Goal: Task Accomplishment & Management: Manage account settings

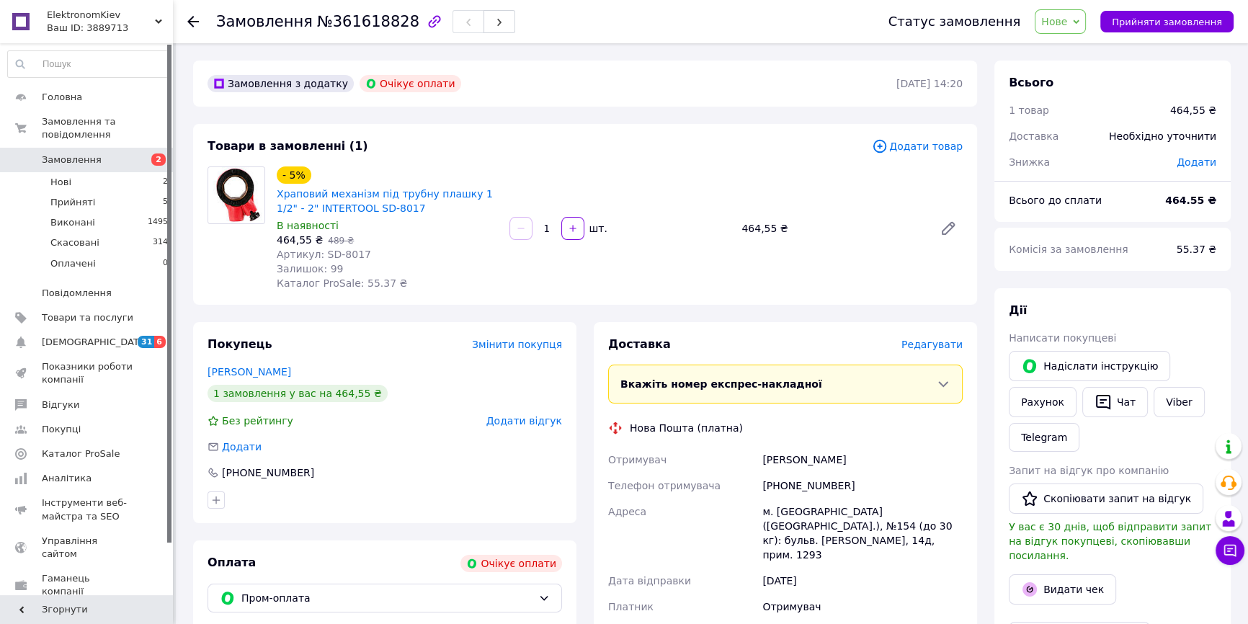
click at [72, 154] on span "Замовлення" at bounding box center [72, 160] width 60 height 13
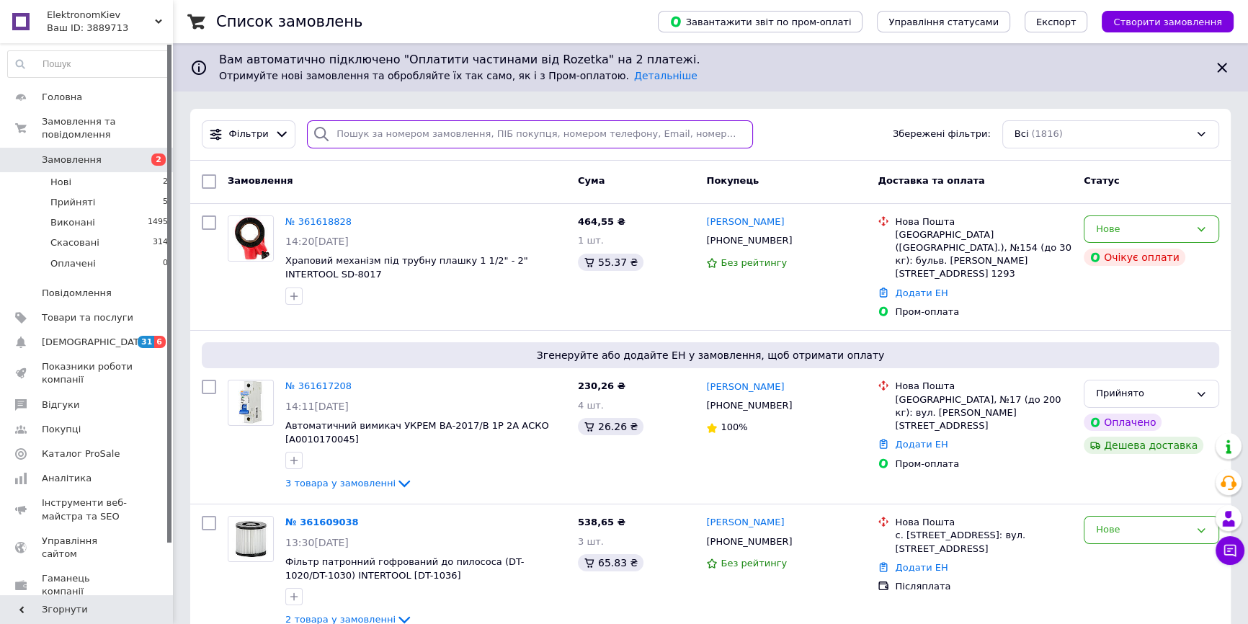
click at [379, 132] on input "search" at bounding box center [530, 134] width 446 height 28
paste input "[PHONE_NUMBER]"
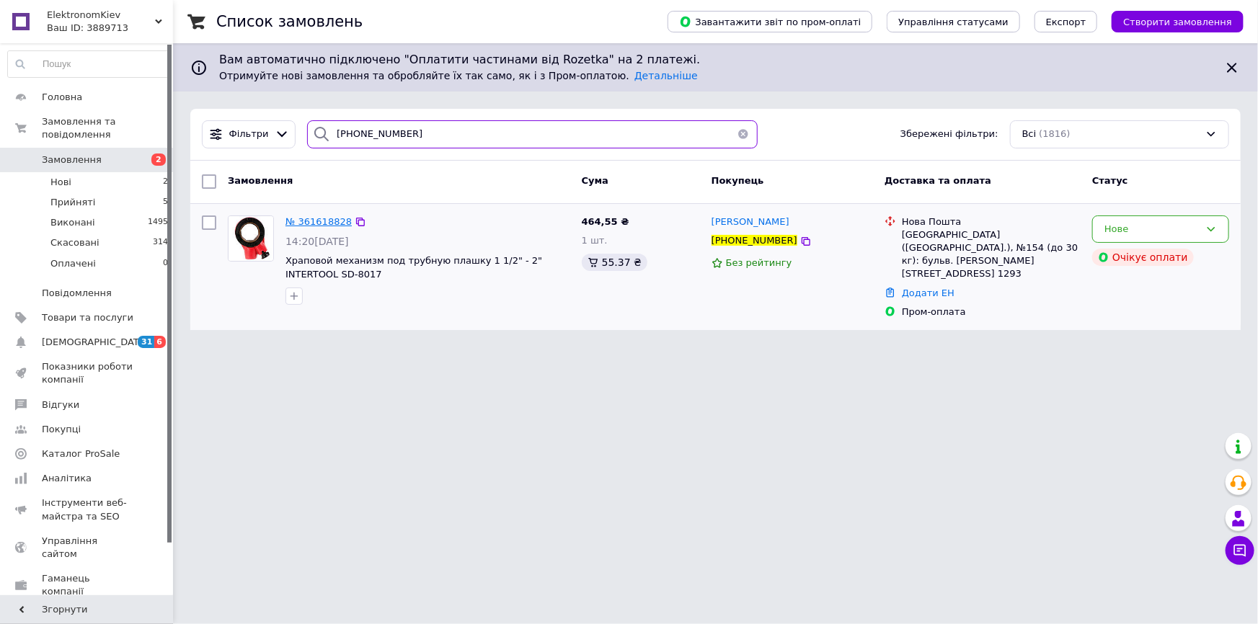
type input "[PHONE_NUMBER]"
click at [325, 220] on span "№ 361618828" at bounding box center [318, 221] width 66 height 11
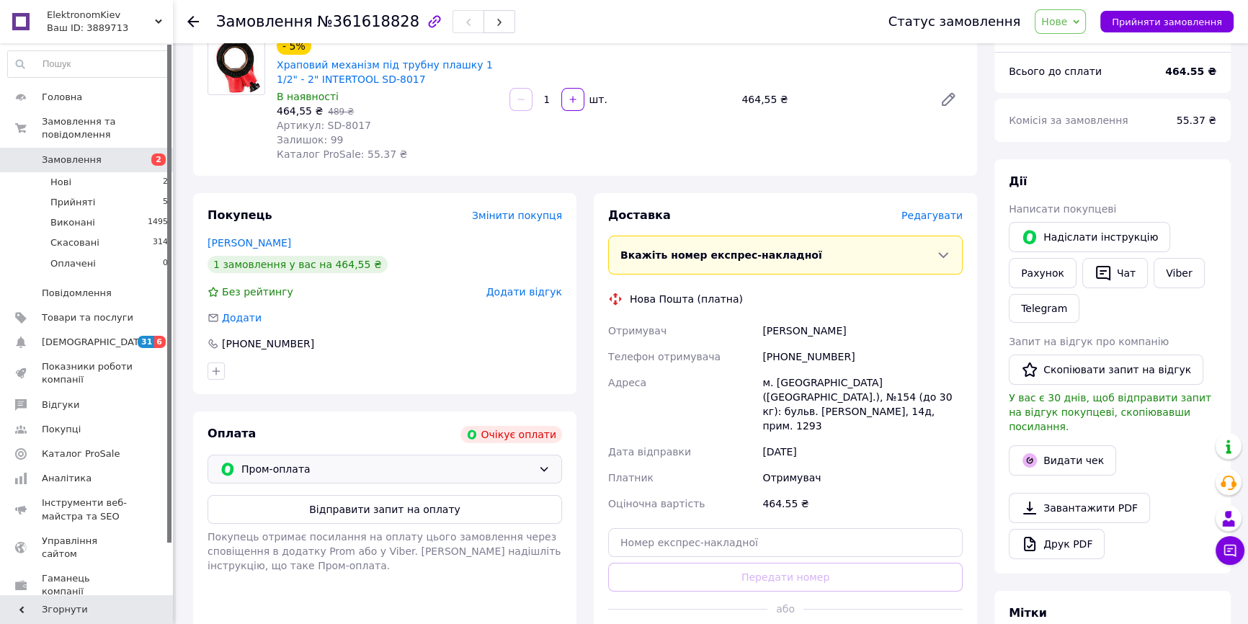
click at [355, 462] on span "Пром-оплата" at bounding box center [386, 469] width 291 height 16
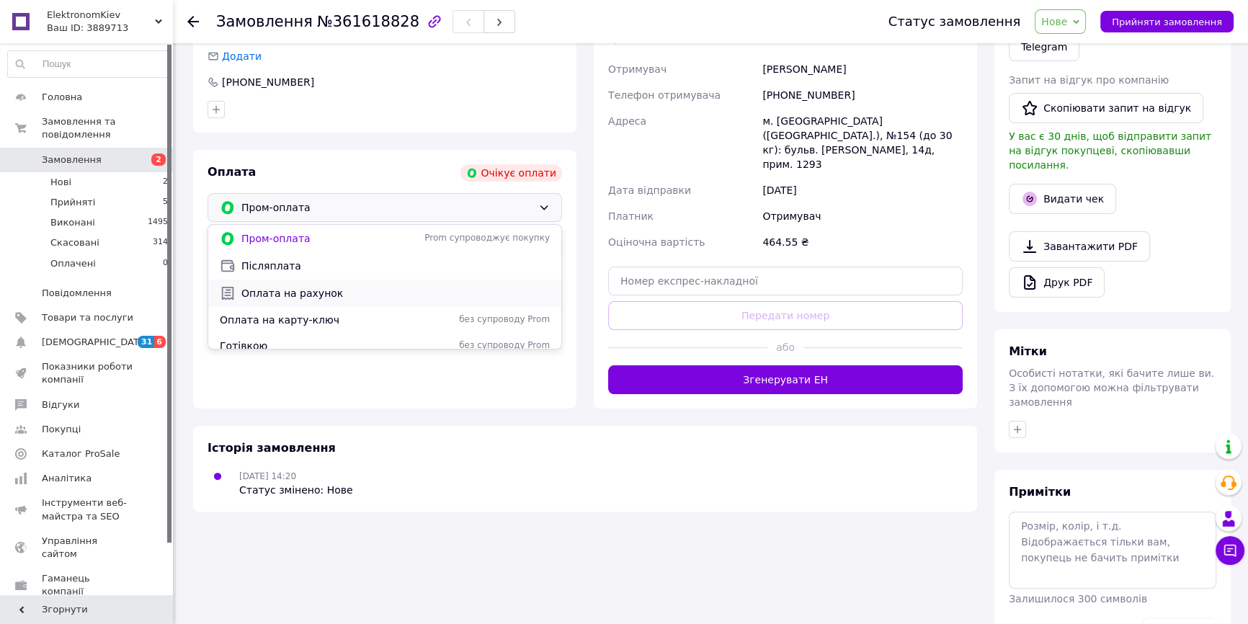
scroll to position [36, 0]
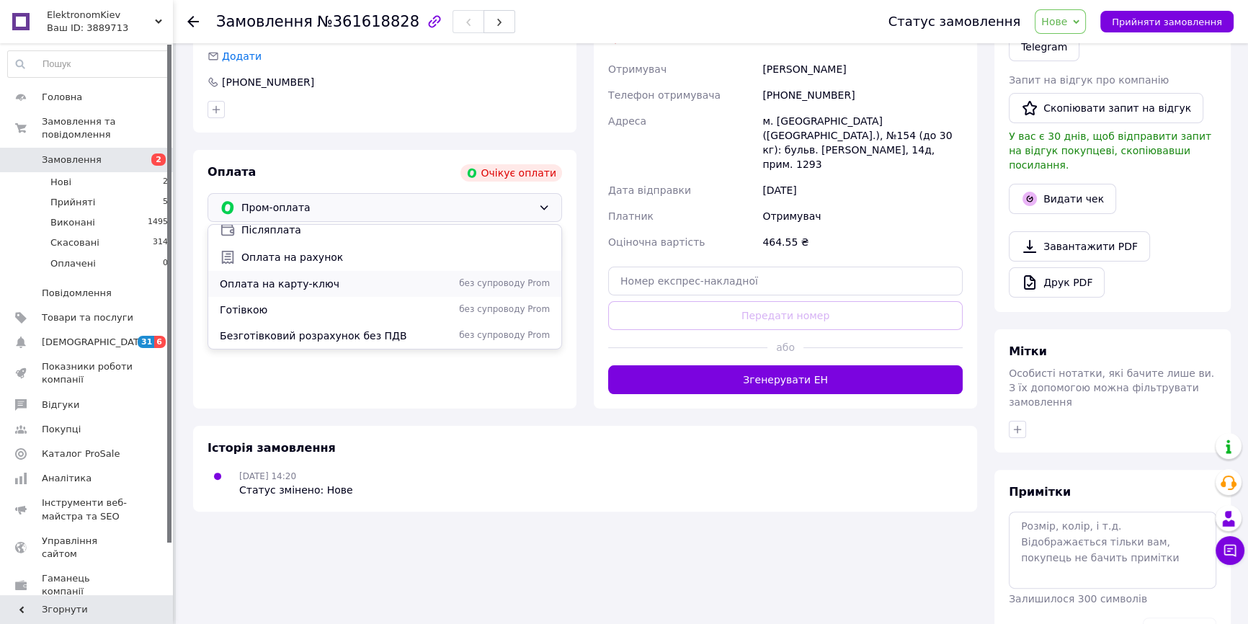
click at [309, 286] on span "Оплата на карту-ключ" at bounding box center [318, 284] width 196 height 14
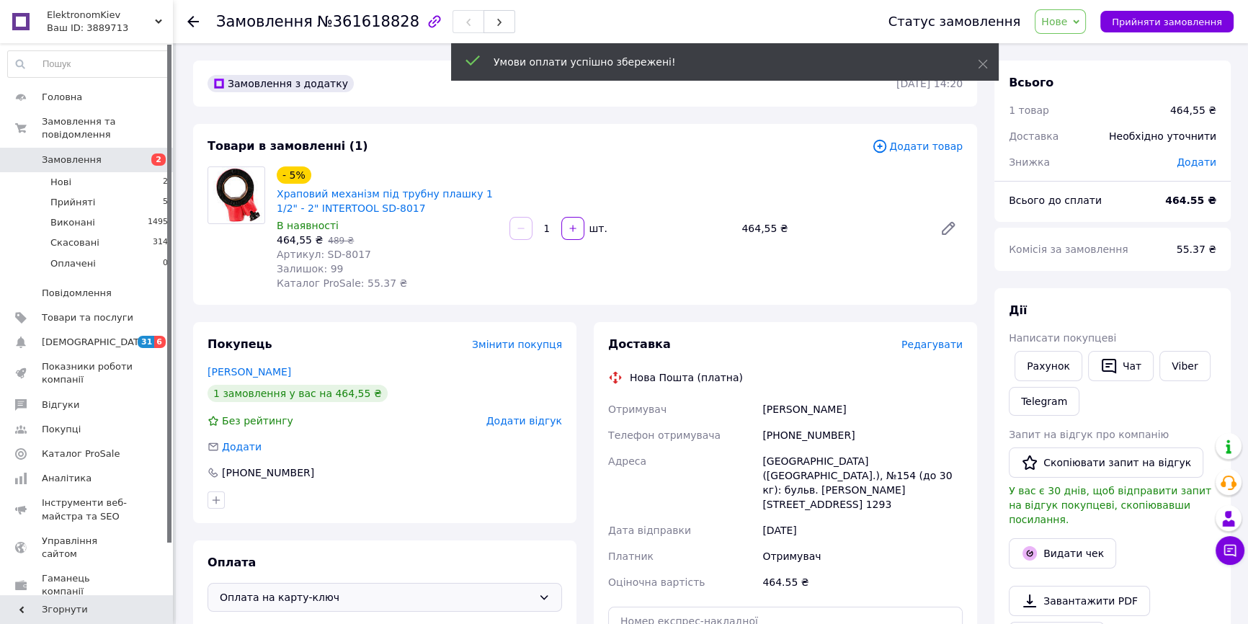
scroll to position [0, 0]
click at [1081, 28] on span "Нове" at bounding box center [1060, 21] width 51 height 25
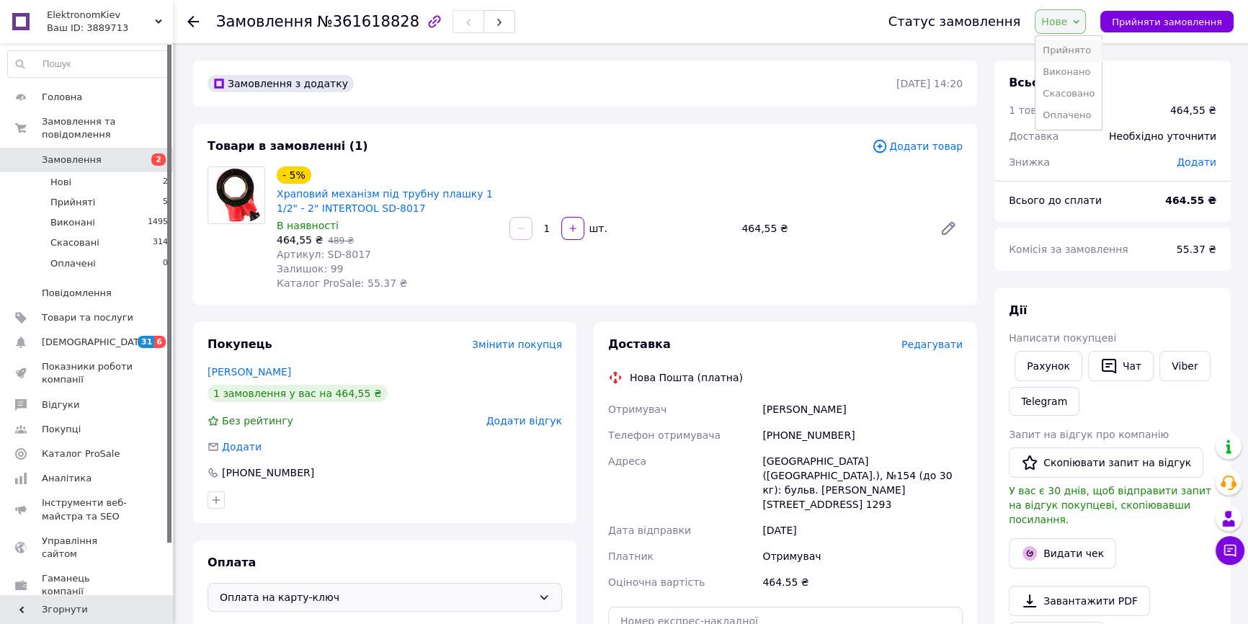
click at [1075, 51] on li "Прийнято" at bounding box center [1069, 51] width 66 height 22
click at [1060, 19] on span "Прийнято" at bounding box center [1042, 22] width 52 height 12
click at [1045, 92] on li "Оплачено" at bounding box center [1048, 94] width 76 height 22
